Goal: Use online tool/utility

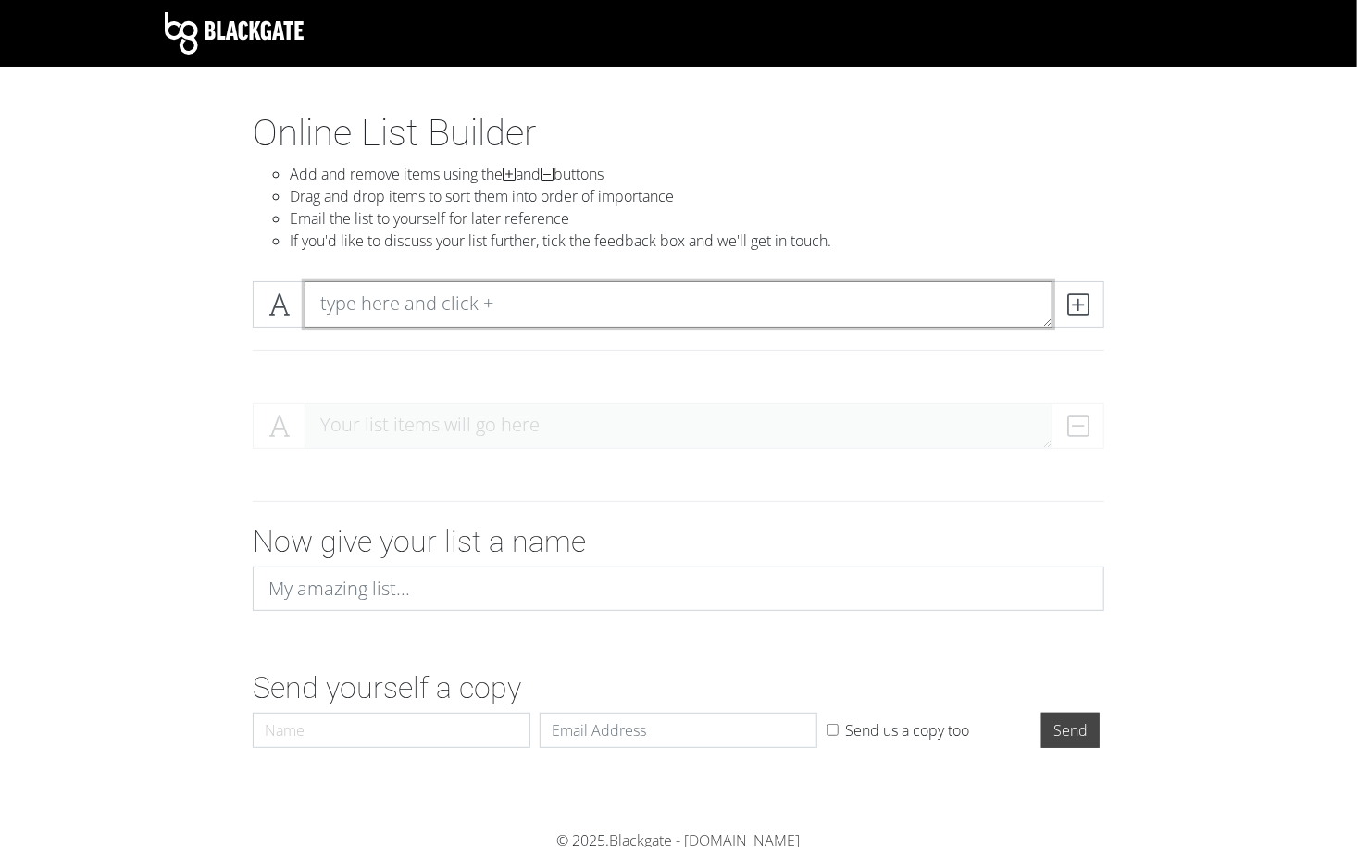
click at [441, 305] on textarea at bounding box center [679, 304] width 748 height 46
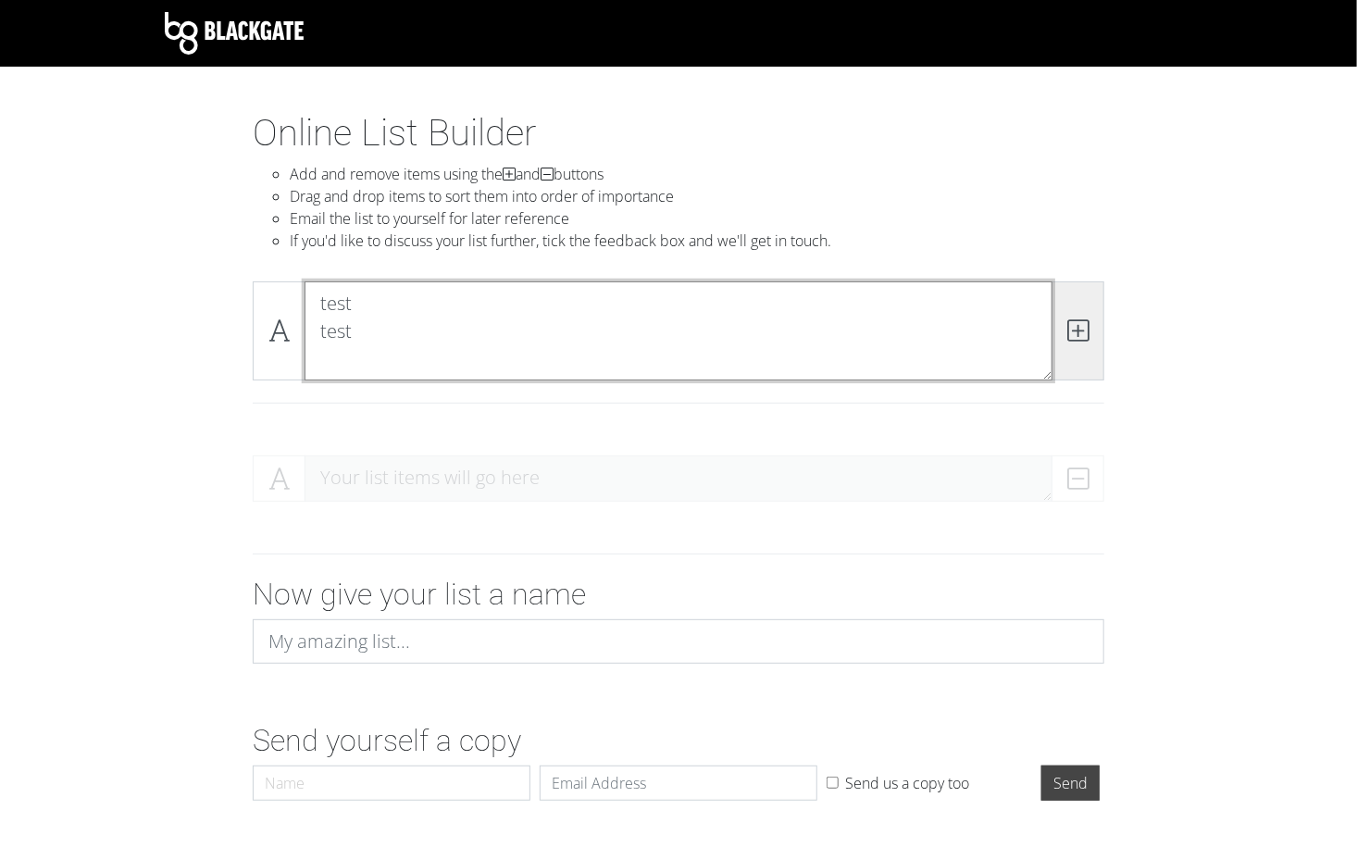
type textarea "test test"
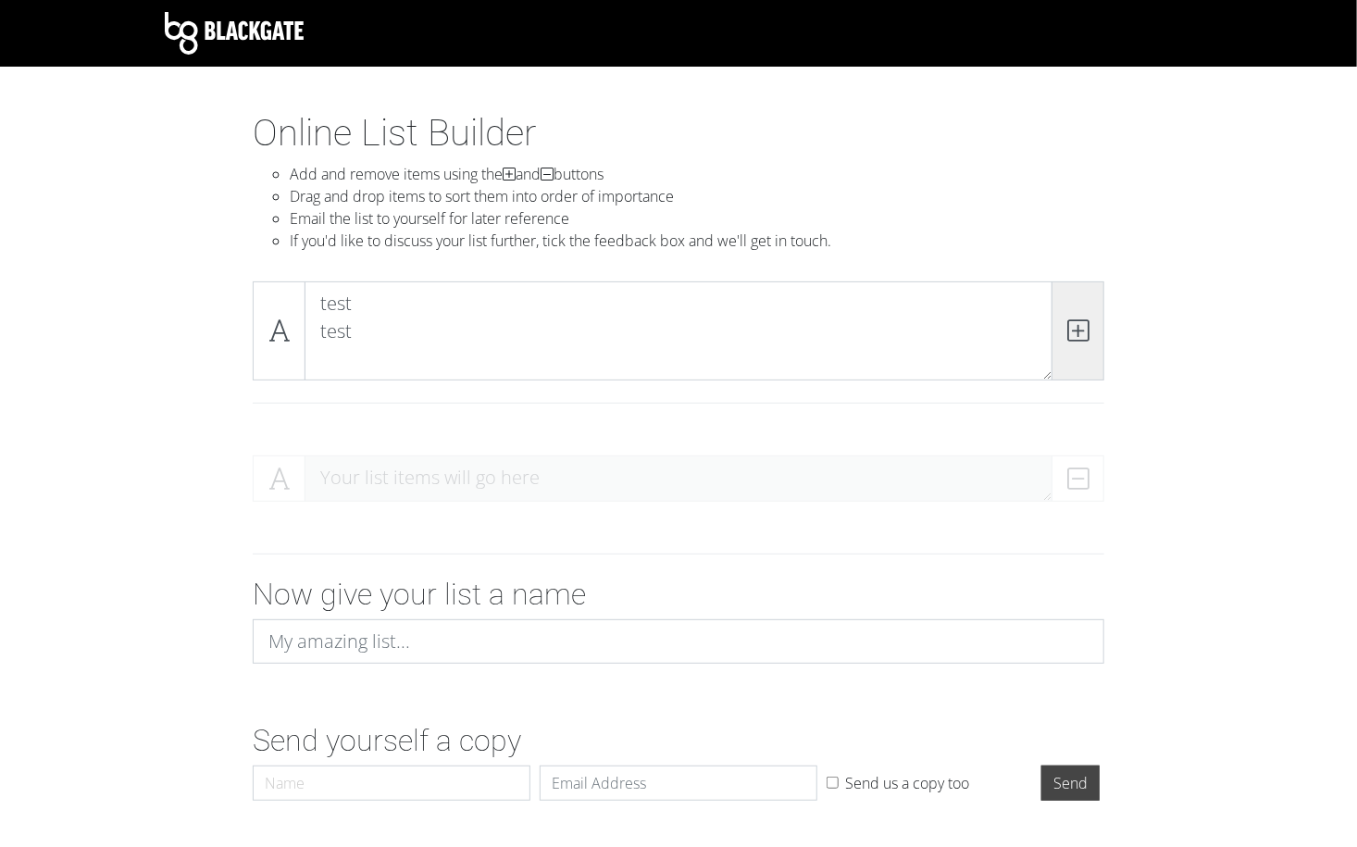
click at [1075, 344] on span at bounding box center [1077, 330] width 53 height 99
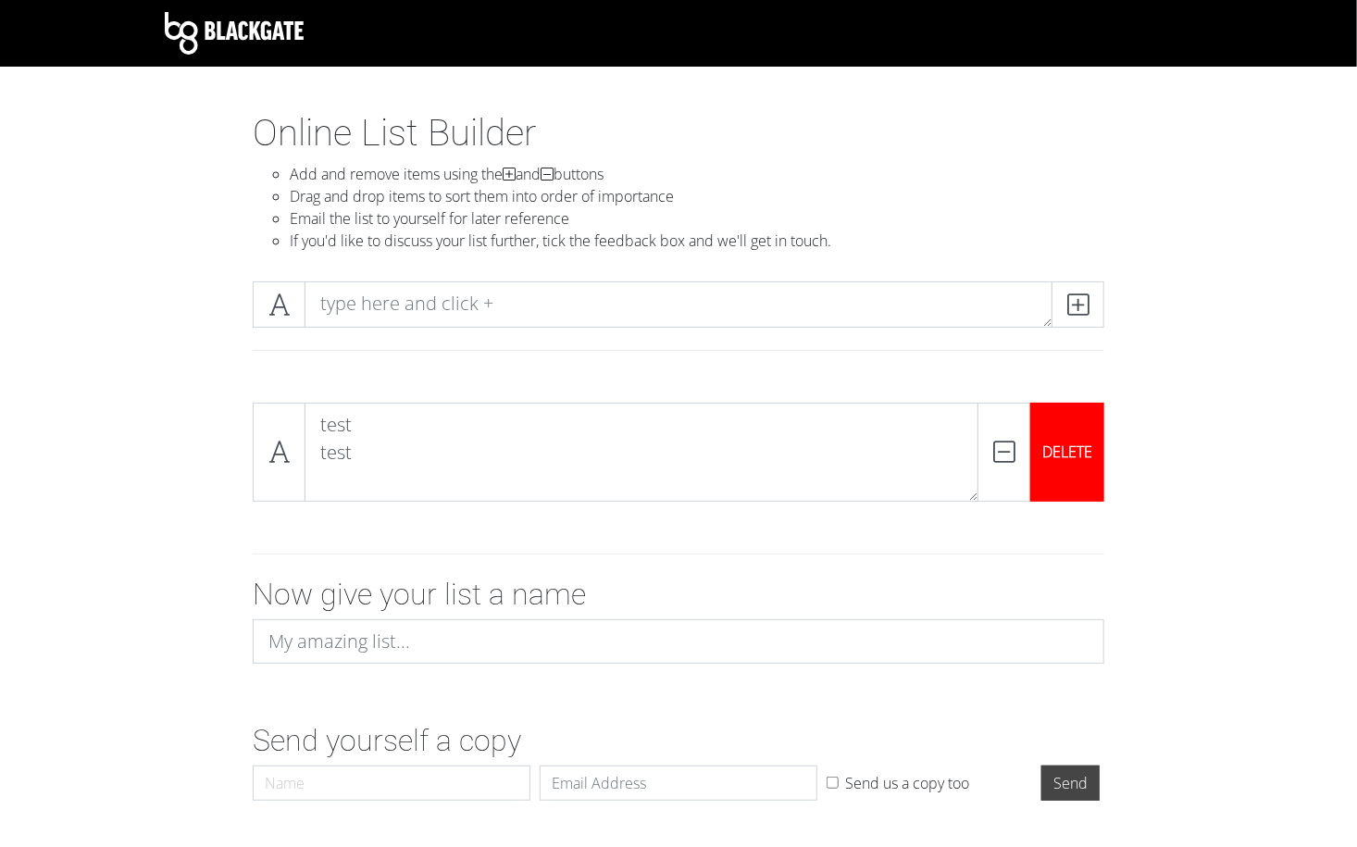
click at [1046, 473] on div "DELETE" at bounding box center [1067, 452] width 74 height 99
